Goal: Task Accomplishment & Management: Use online tool/utility

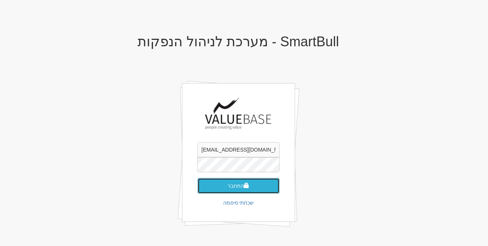
click at [235, 188] on button "התחבר" at bounding box center [238, 186] width 82 height 16
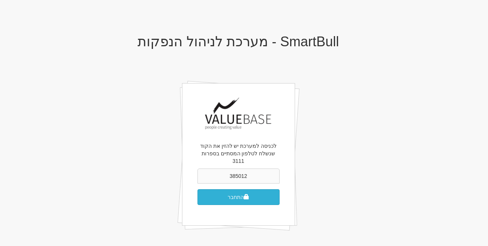
type input "385012"
click at [224, 195] on button "התחבר" at bounding box center [238, 197] width 82 height 16
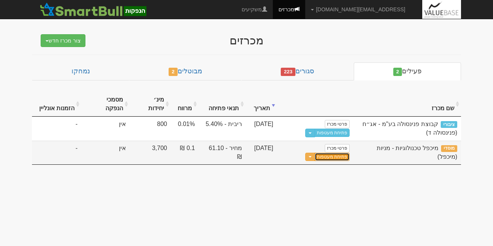
click at [315, 153] on link "פתיחת מעטפות" at bounding box center [332, 157] width 35 height 8
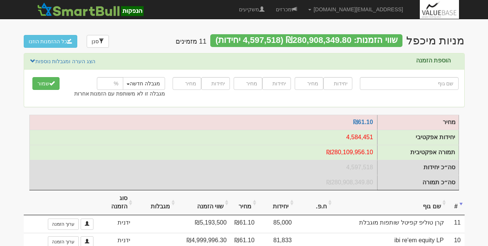
click at [475, 115] on body "[EMAIL_ADDRESS][DOMAIN_NAME] הגדרות חשבונות הנפקה תבניות הודעות קיבול" at bounding box center [244, 232] width 488 height 464
